Goal: Check status: Check status

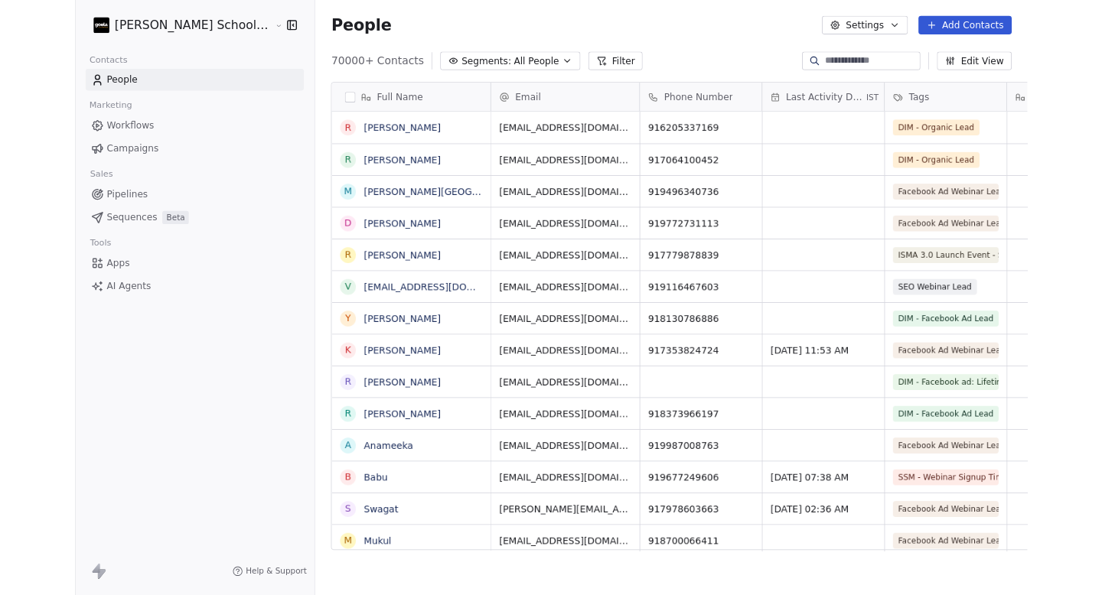
scroll to position [524, 876]
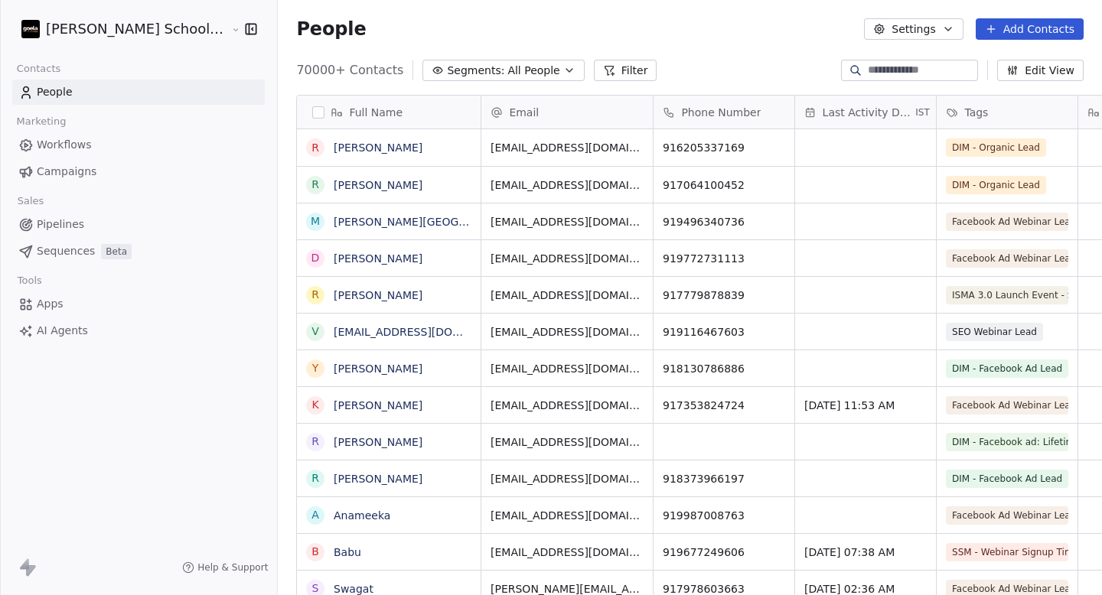
click at [81, 166] on span "Campaigns" at bounding box center [67, 172] width 60 height 16
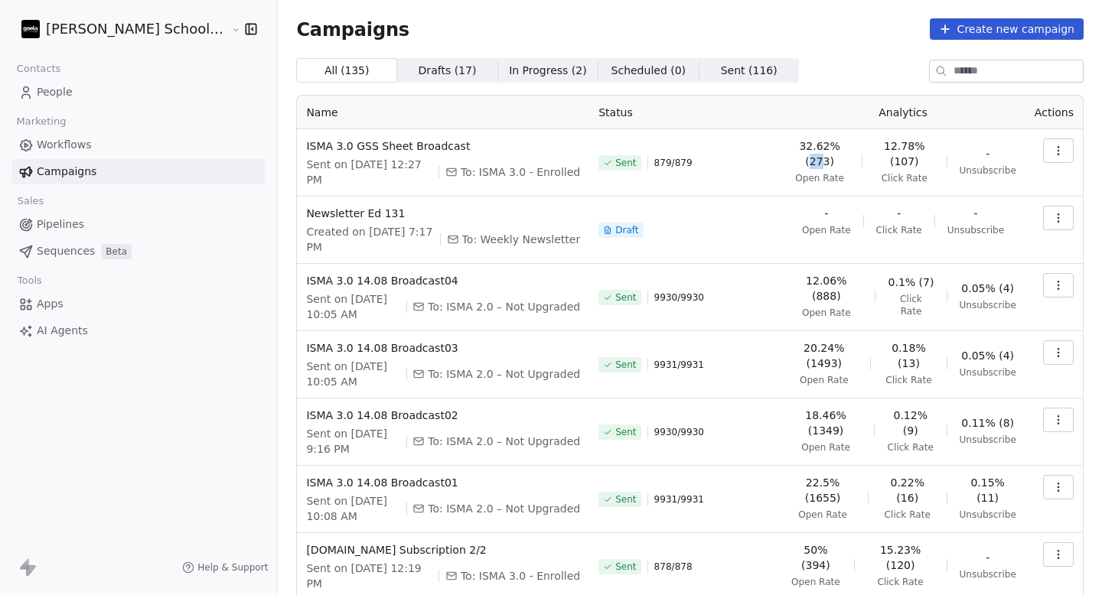
drag, startPoint x: 806, startPoint y: 164, endPoint x: 830, endPoint y: 164, distance: 24.5
click at [829, 164] on span "32.62% (273)" at bounding box center [820, 153] width 60 height 31
click at [830, 164] on span "32.62% (273)" at bounding box center [820, 153] width 60 height 31
click at [539, 148] on span "ISMA 3.0 GSS Sheet Broadcast" at bounding box center [443, 145] width 274 height 15
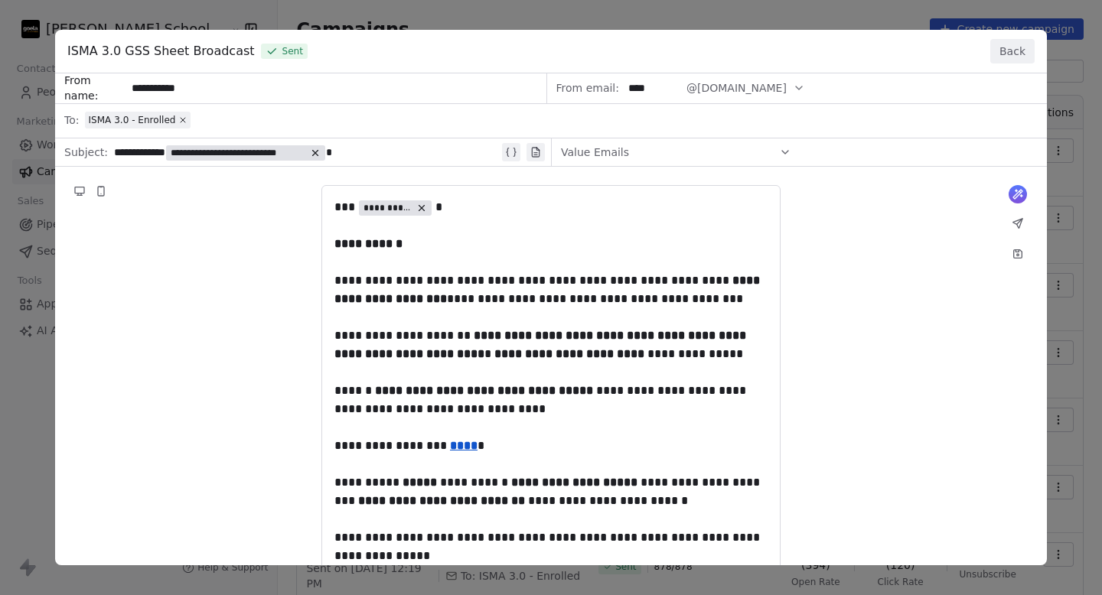
click at [1012, 59] on button "Back" at bounding box center [1012, 51] width 44 height 24
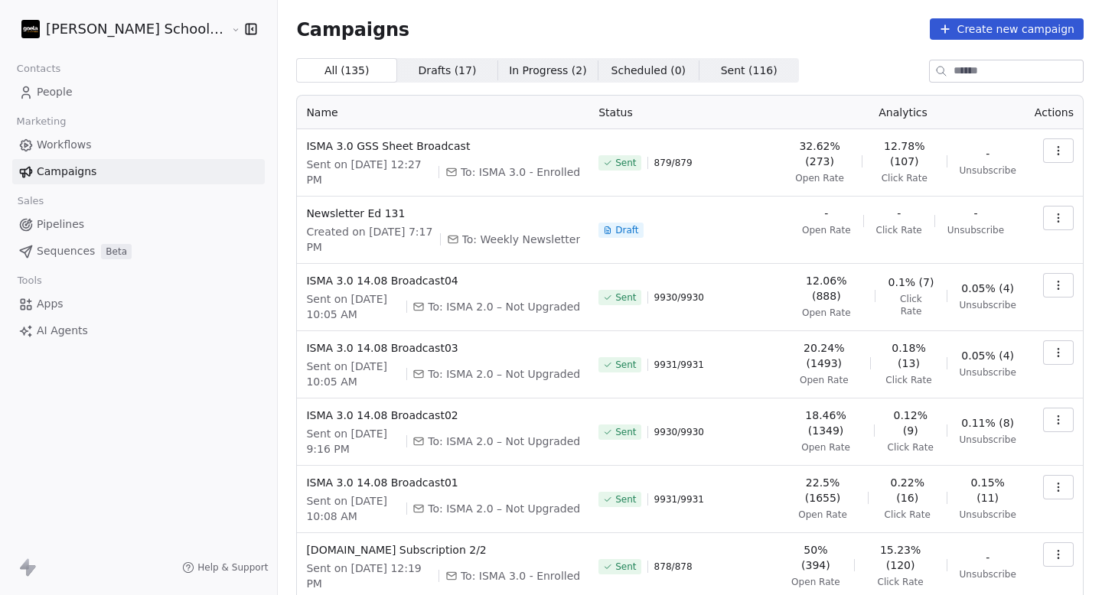
drag, startPoint x: 363, startPoint y: 163, endPoint x: 409, endPoint y: 163, distance: 45.9
click at [409, 164] on span "Sent on [DATE] 12:27 PM" at bounding box center [369, 172] width 126 height 31
click at [409, 163] on span "Sent on [DATE] 12:27 PM" at bounding box center [369, 172] width 126 height 31
drag, startPoint x: 409, startPoint y: 163, endPoint x: 364, endPoint y: 166, distance: 44.5
click at [364, 166] on span "Sent on [DATE] 12:27 PM" at bounding box center [369, 172] width 126 height 31
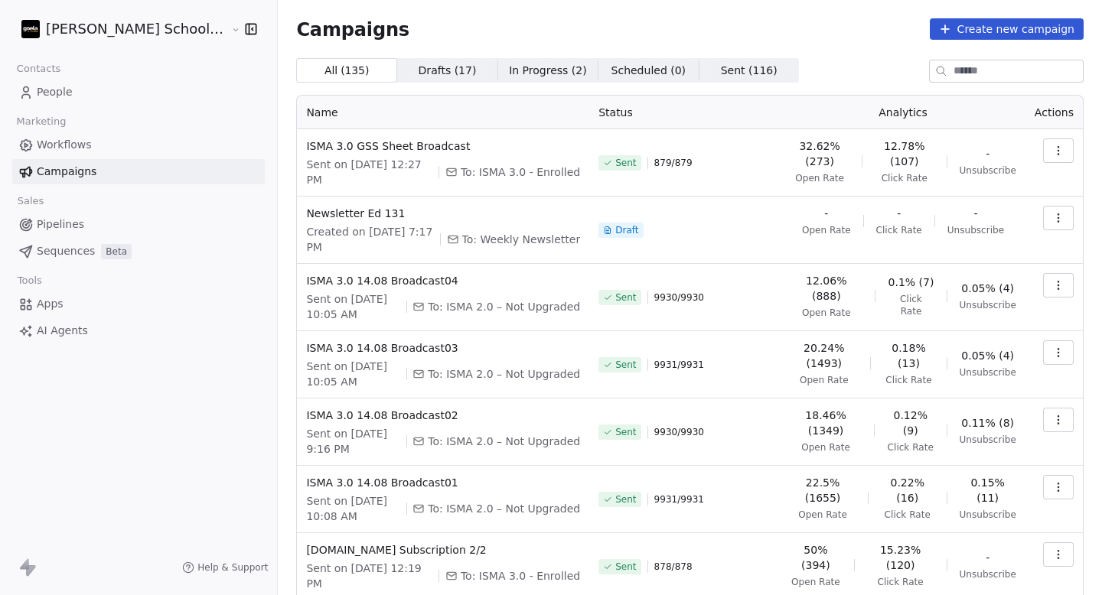
click at [364, 166] on span "Sent on [DATE] 12:27 PM" at bounding box center [369, 172] width 126 height 31
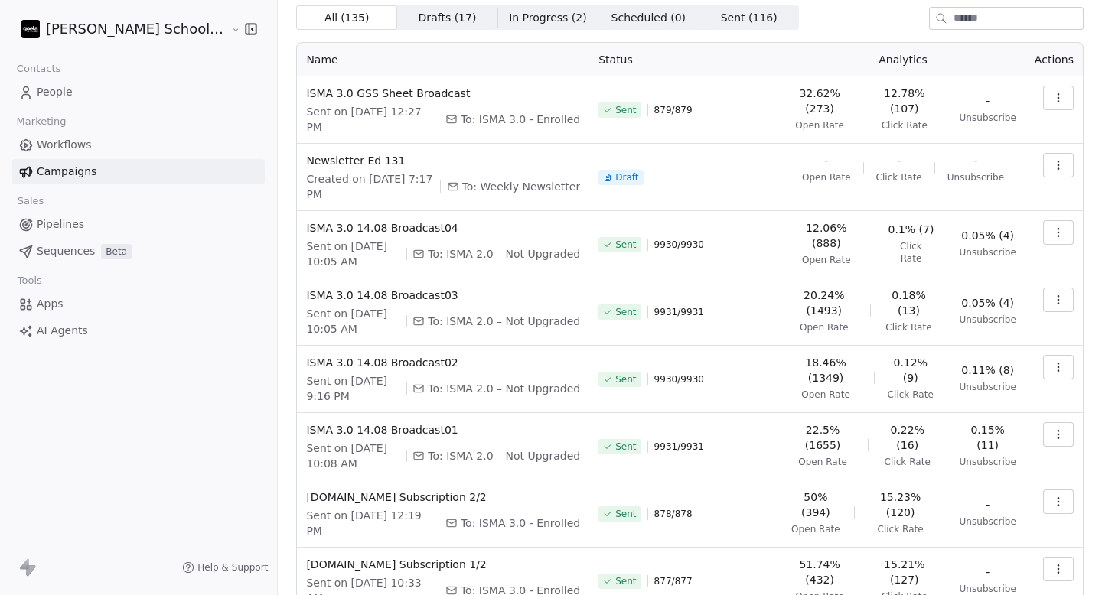
scroll to position [55, 0]
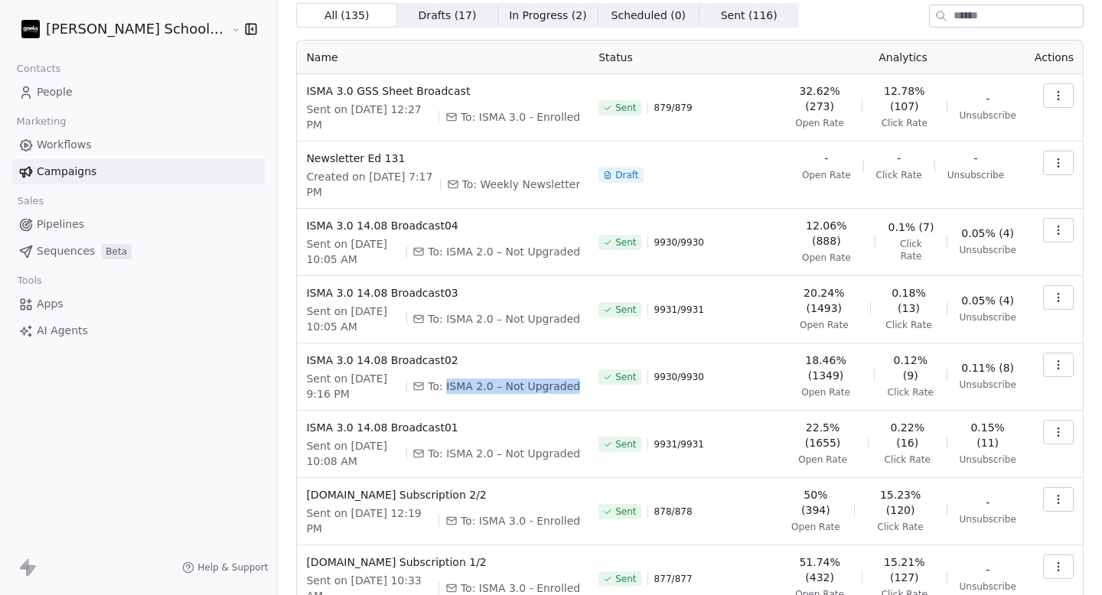
drag, startPoint x: 446, startPoint y: 368, endPoint x: 574, endPoint y: 374, distance: 127.9
click at [574, 374] on td "ISMA 3.0 14.08 Broadcast02 Sent on [DATE] 9:16 PM To: ISMA 2.0 – Not Upgraded" at bounding box center [443, 377] width 292 height 67
click at [1046, 353] on button "button" at bounding box center [1058, 365] width 31 height 24
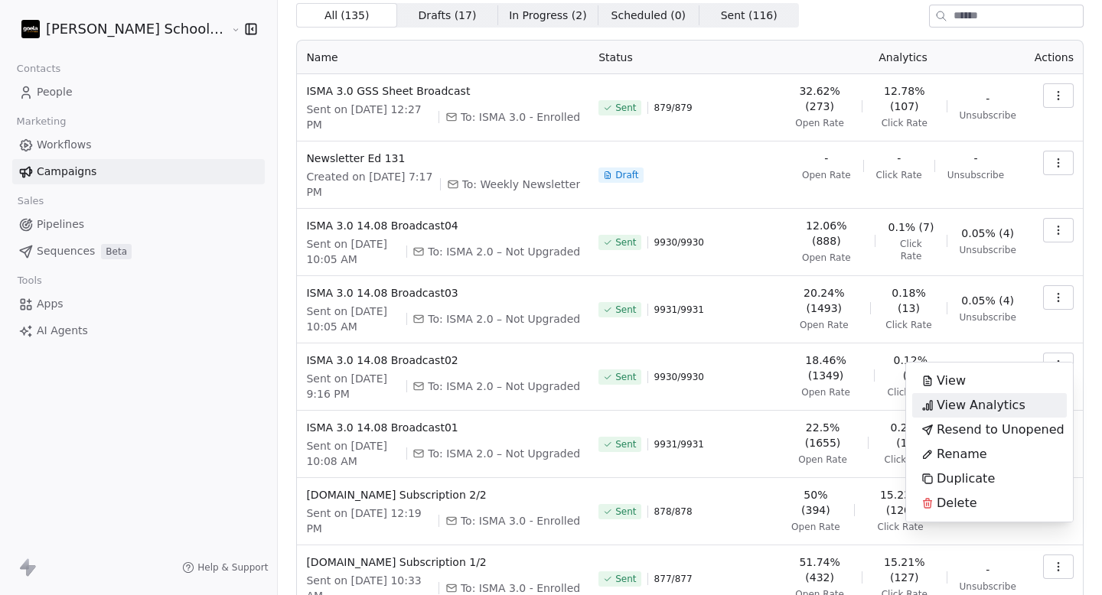
click at [982, 406] on span "View Analytics" at bounding box center [981, 405] width 89 height 18
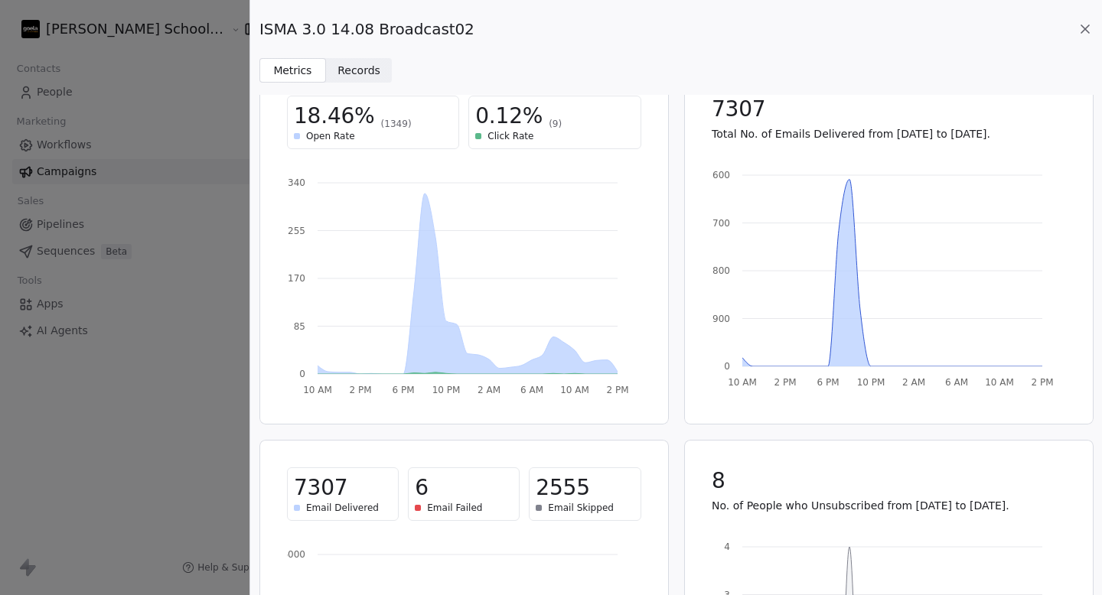
scroll to position [0, 0]
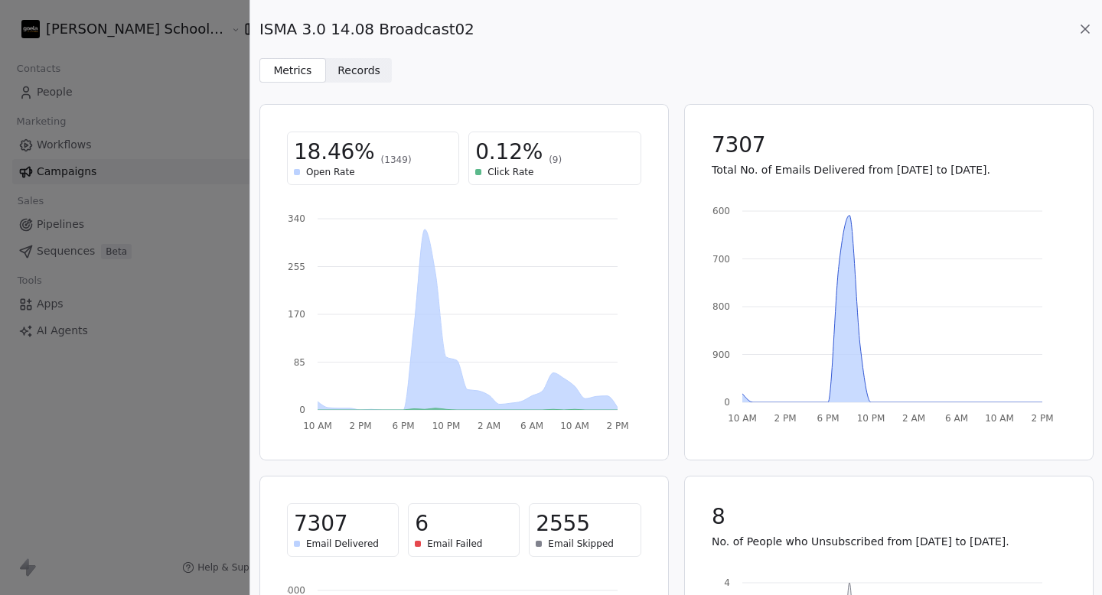
click at [366, 57] on div "ISMA 3.0 14.08 Broadcast02 Metrics Metrics Records Records" at bounding box center [676, 41] width 852 height 83
click at [355, 68] on span "Records" at bounding box center [358, 71] width 43 height 16
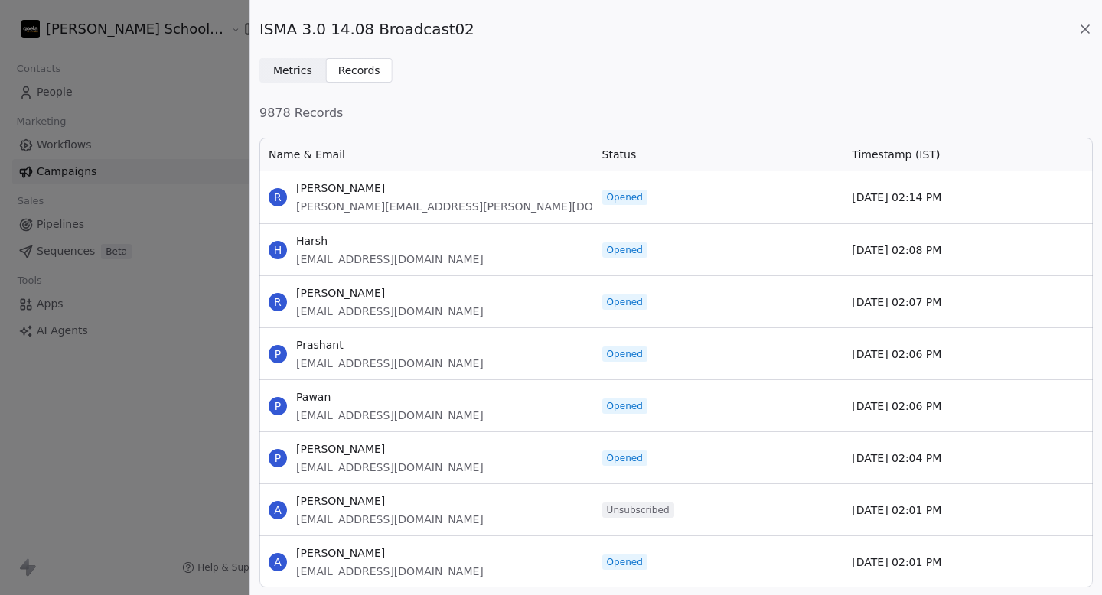
scroll to position [451, 833]
click at [303, 73] on span "Metrics" at bounding box center [292, 71] width 39 height 16
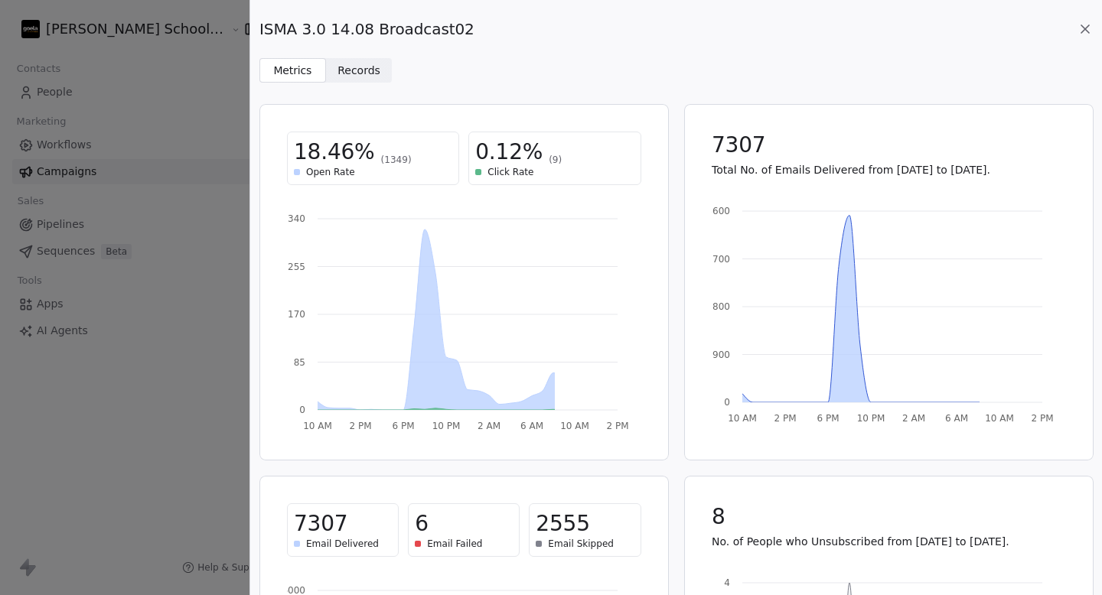
click at [334, 61] on span "Records Records" at bounding box center [359, 70] width 67 height 24
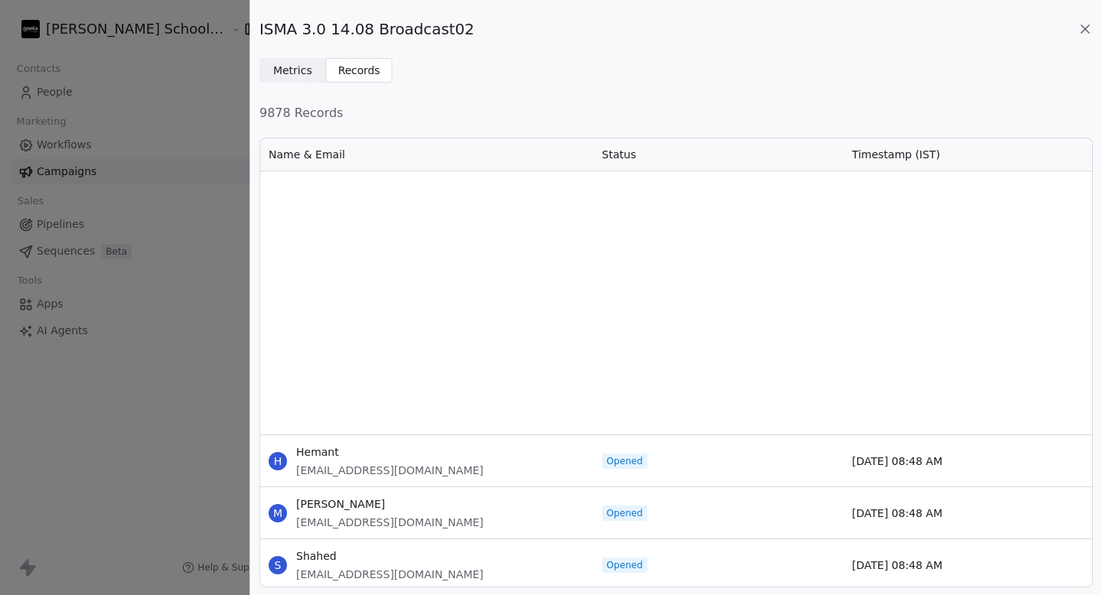
scroll to position [12590, 0]
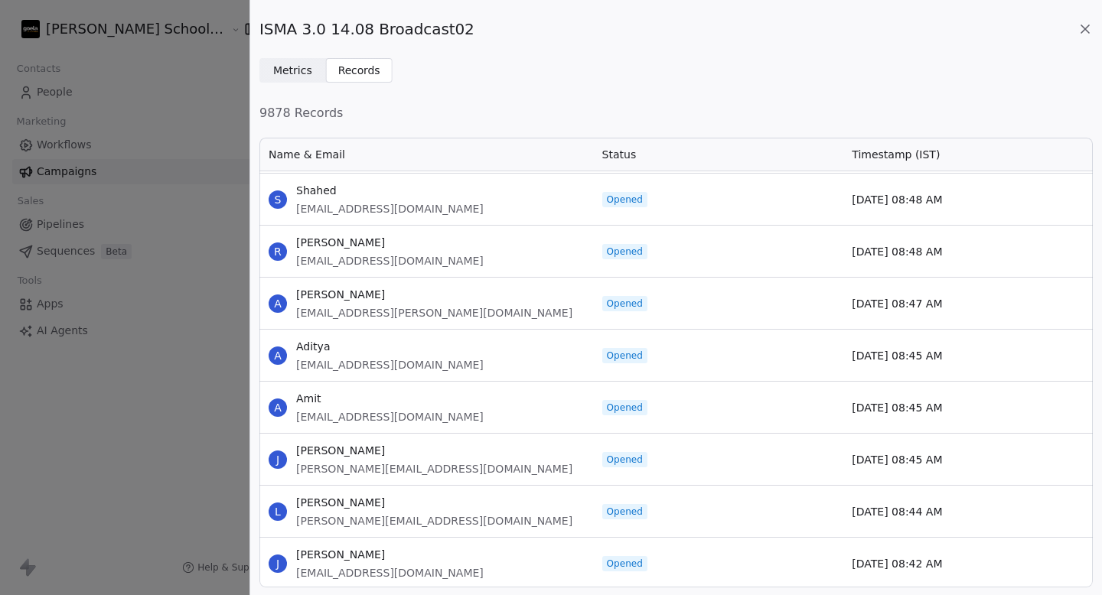
click at [1087, 33] on icon at bounding box center [1084, 28] width 15 height 15
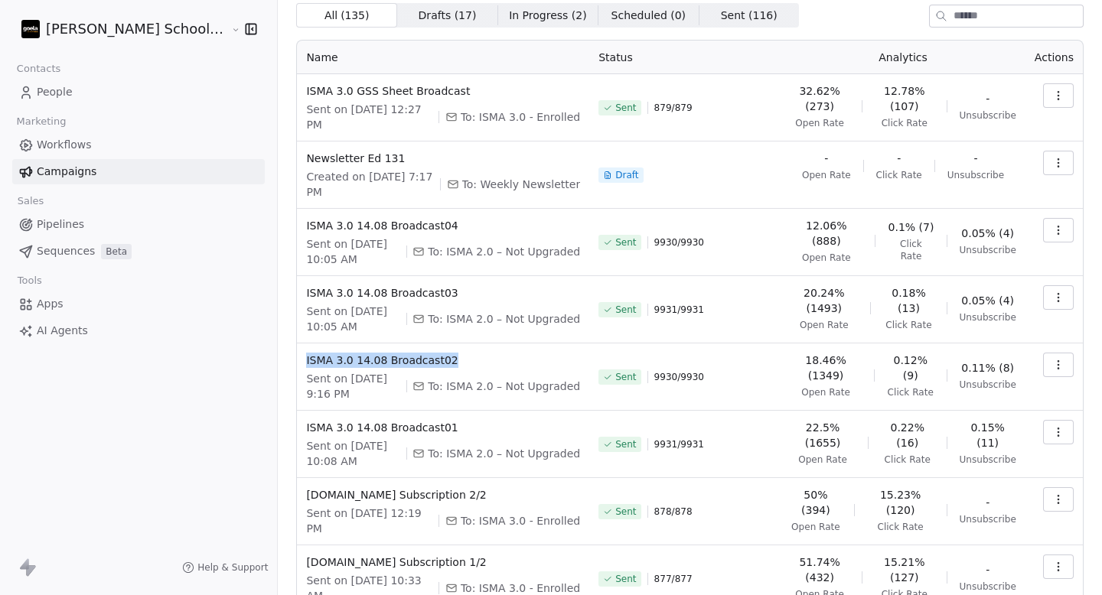
copy span "ISMA 3.0 14.08 Broadcast02"
drag, startPoint x: 419, startPoint y: 341, endPoint x: 252, endPoint y: 344, distance: 166.8
click at [297, 344] on td "ISMA 3.0 14.08 Broadcast02 Sent on [DATE] 9:16 PM To: ISMA 2.0 – Not Upgraded" at bounding box center [443, 377] width 292 height 67
click at [416, 380] on icon at bounding box center [418, 386] width 12 height 12
click at [338, 371] on span "Sent on [DATE] 9:16 PM" at bounding box center [352, 386] width 93 height 31
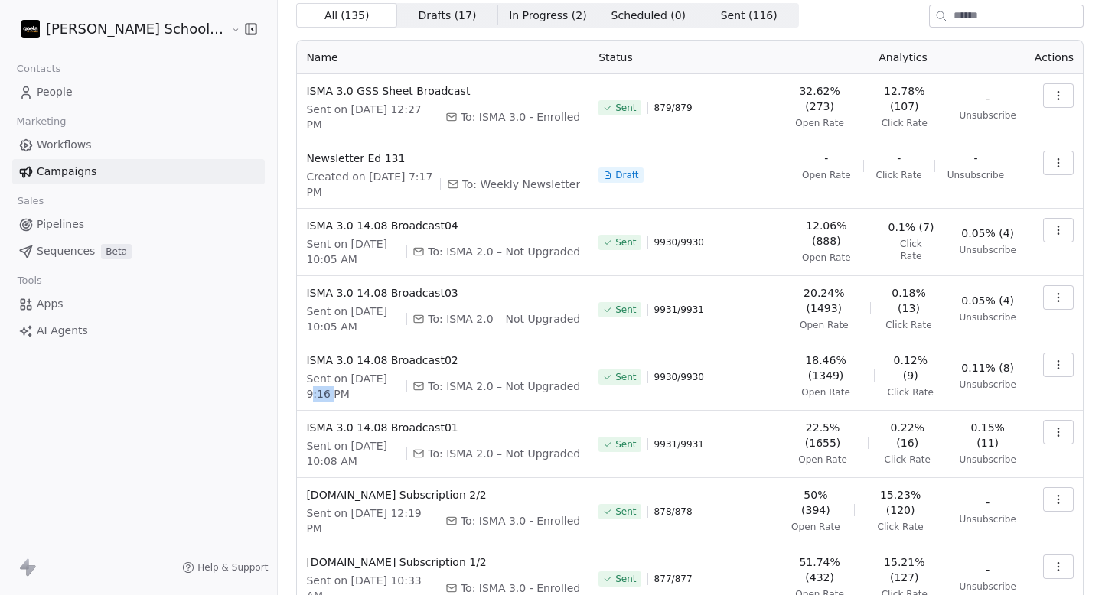
click at [338, 371] on span "Sent on [DATE] 9:16 PM" at bounding box center [352, 386] width 93 height 31
click at [331, 373] on span "Sent on [DATE] 9:16 PM" at bounding box center [352, 386] width 93 height 31
